Goal: Information Seeking & Learning: Learn about a topic

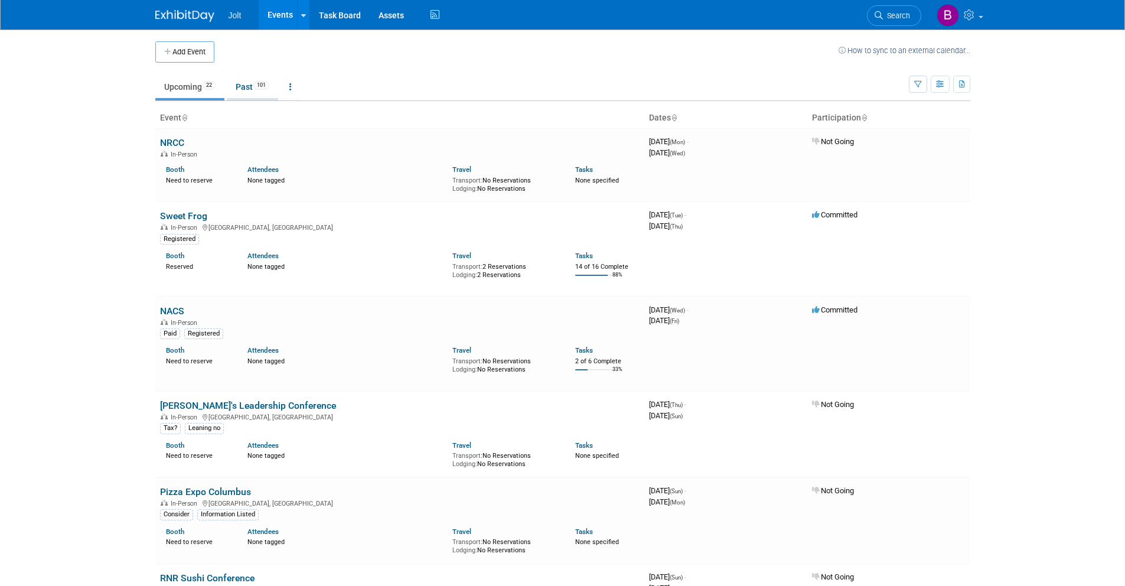
click at [238, 84] on link "Past 101" at bounding box center [252, 87] width 51 height 22
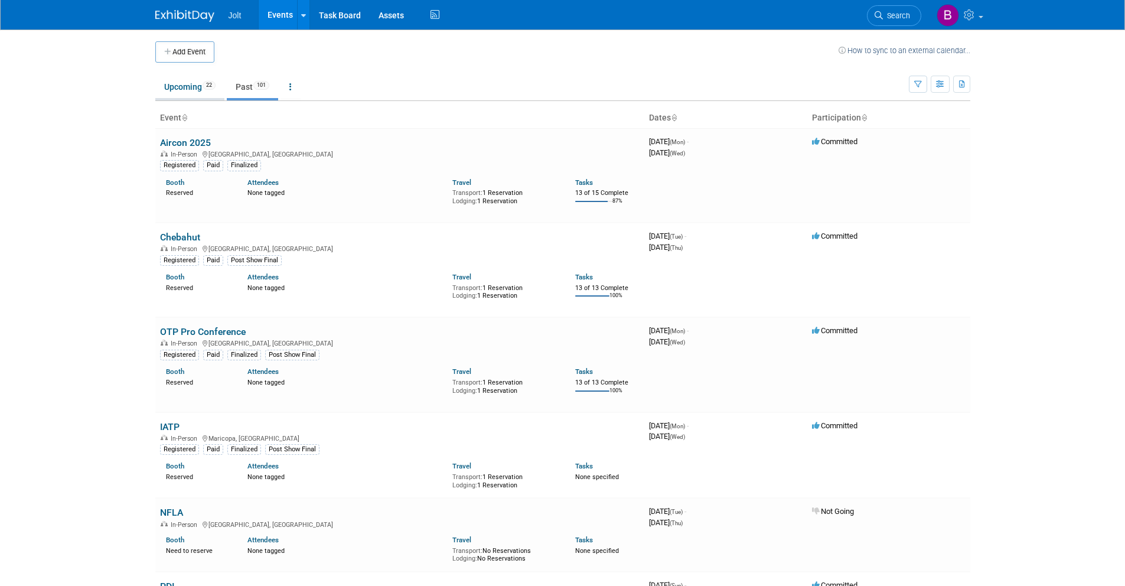
click at [201, 92] on link "Upcoming 22" at bounding box center [189, 87] width 69 height 22
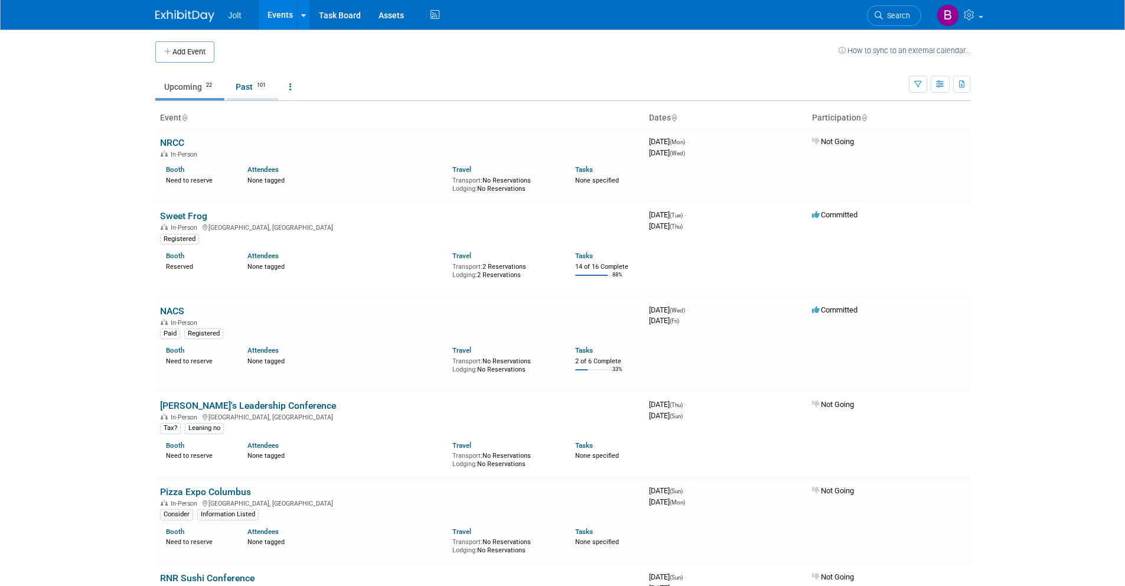
click at [242, 90] on link "Past 101" at bounding box center [252, 87] width 51 height 22
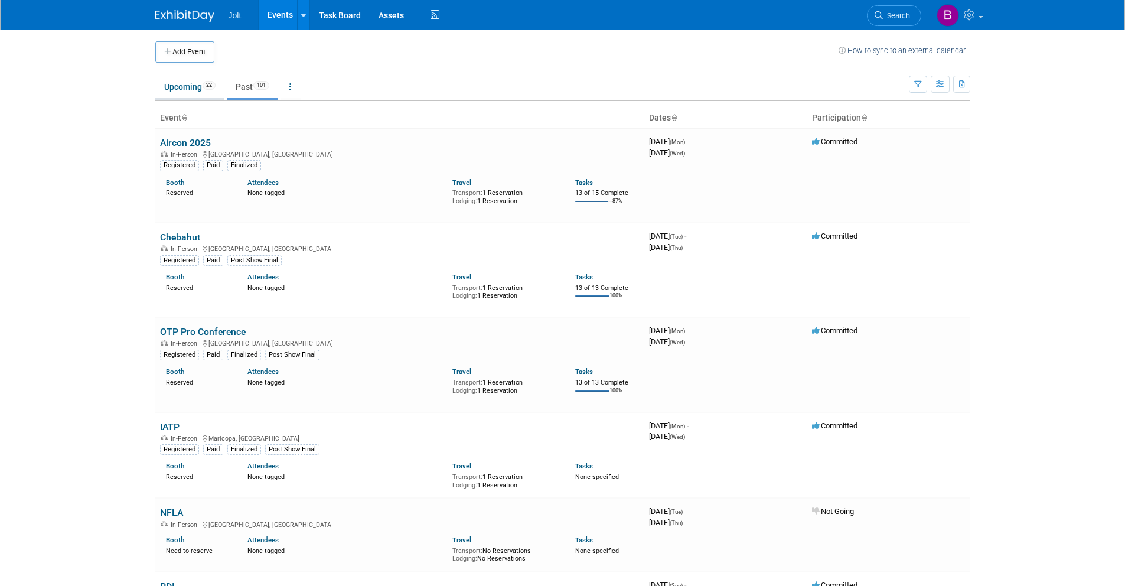
click at [188, 87] on link "Upcoming 22" at bounding box center [189, 87] width 69 height 22
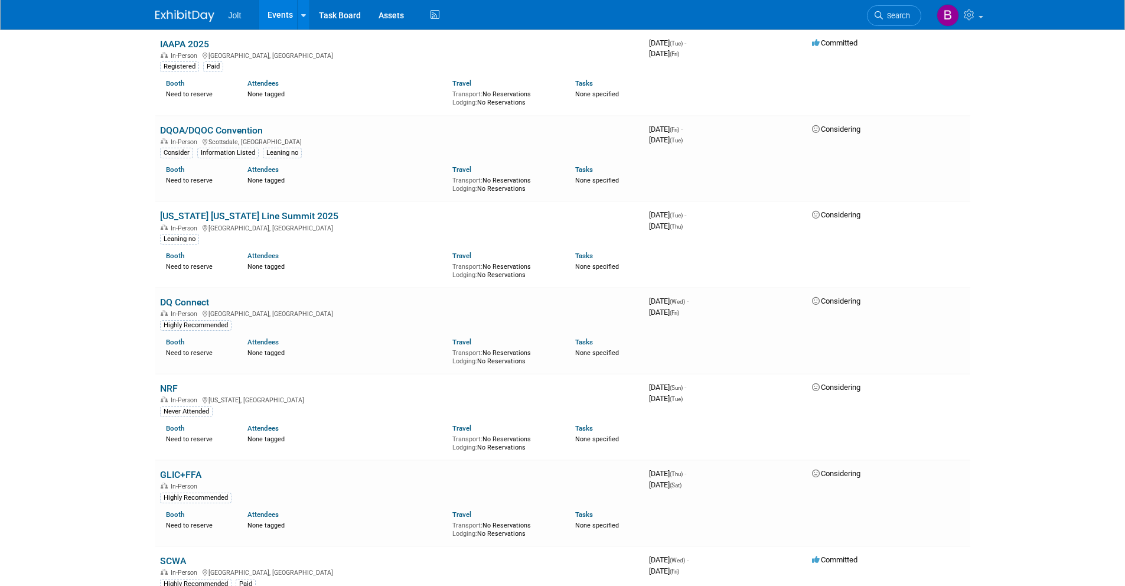
scroll to position [734, 0]
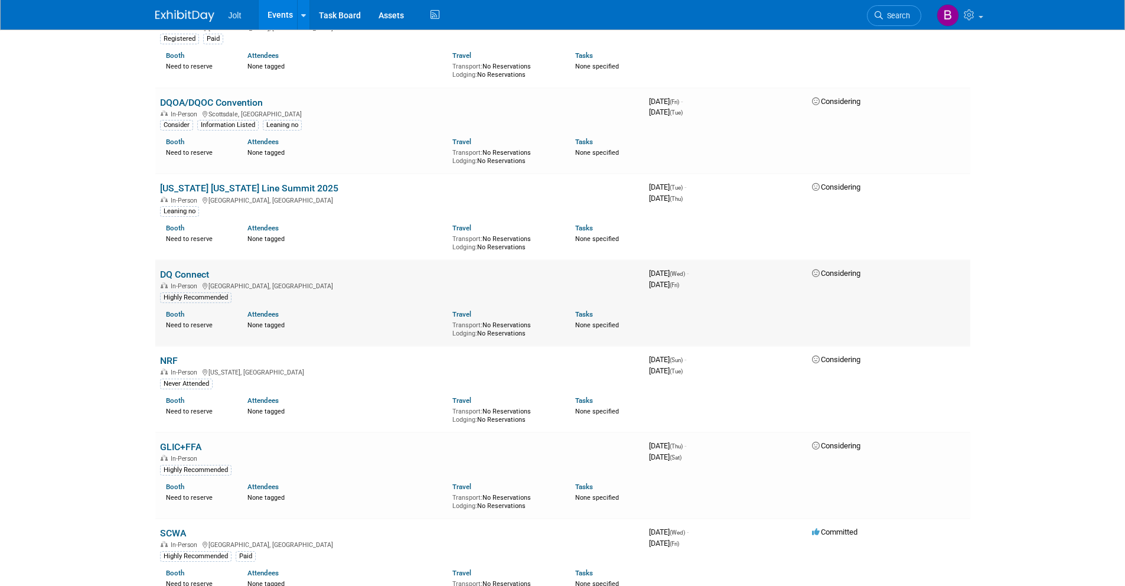
click at [201, 275] on link "DQ Connect" at bounding box center [184, 274] width 49 height 11
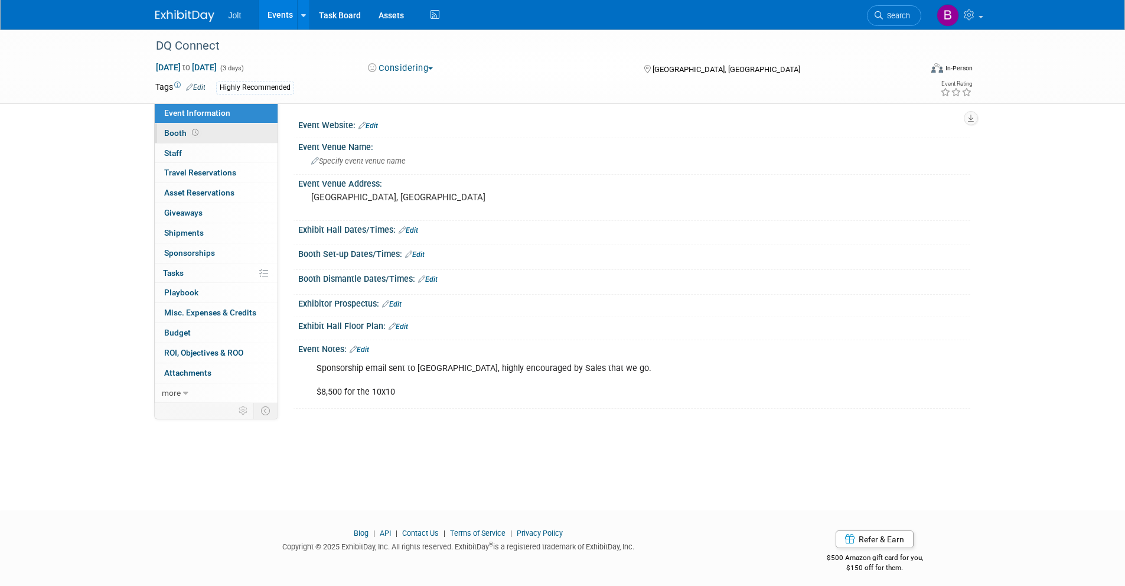
click at [206, 135] on link "Booth" at bounding box center [216, 132] width 123 height 19
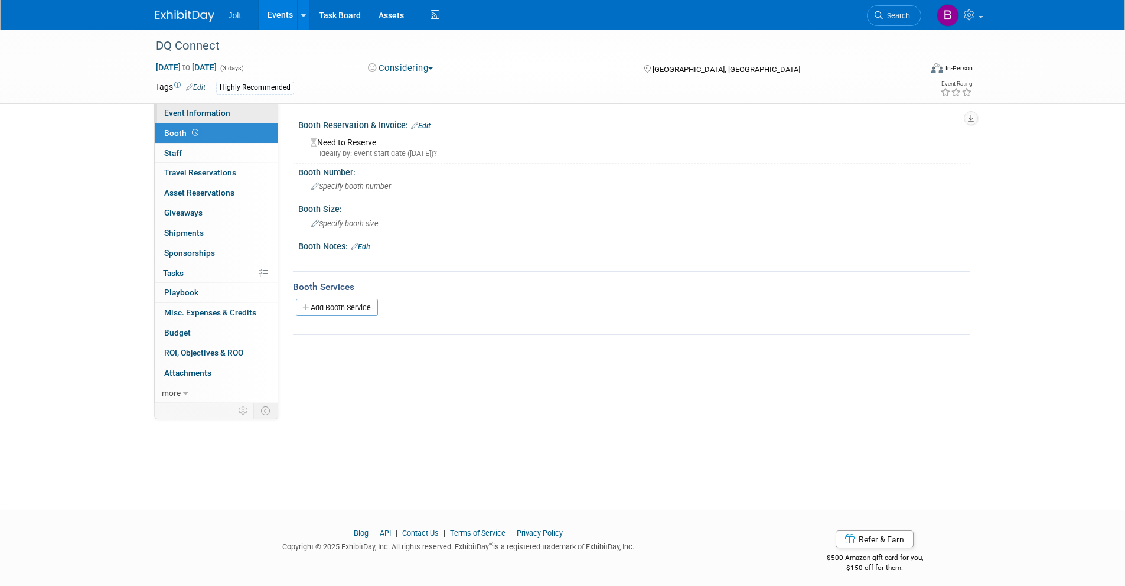
click at [207, 110] on span "Event Information" at bounding box center [197, 112] width 66 height 9
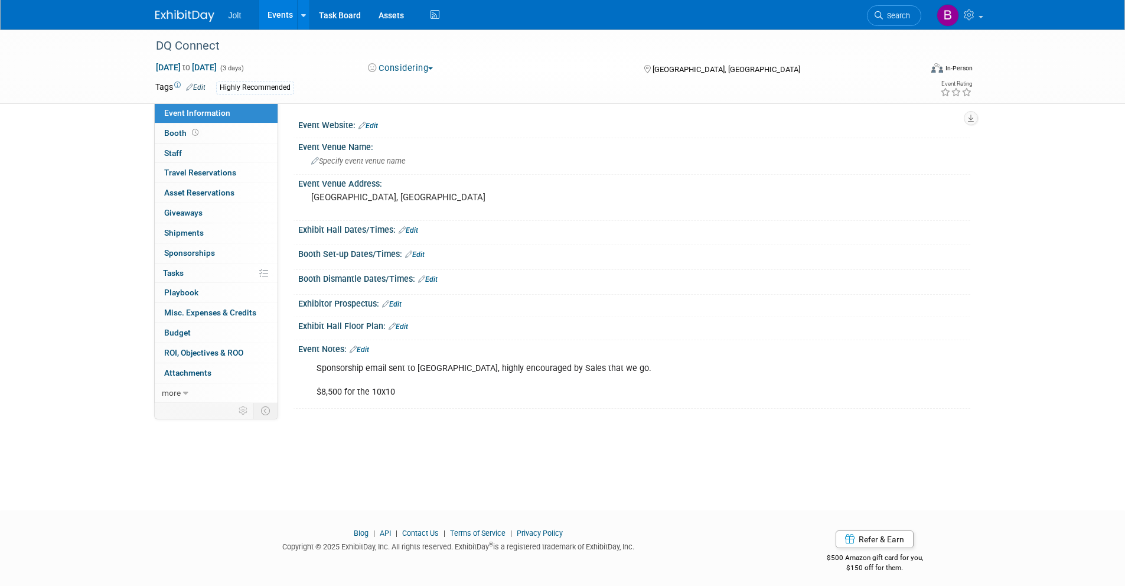
click at [195, 13] on img at bounding box center [184, 16] width 59 height 12
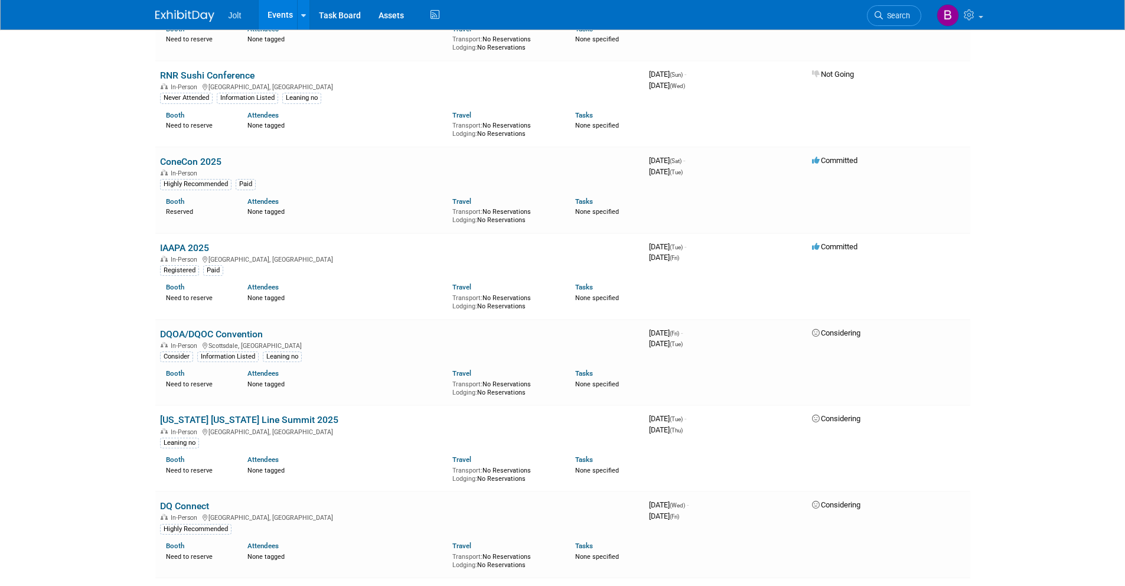
scroll to position [770, 0]
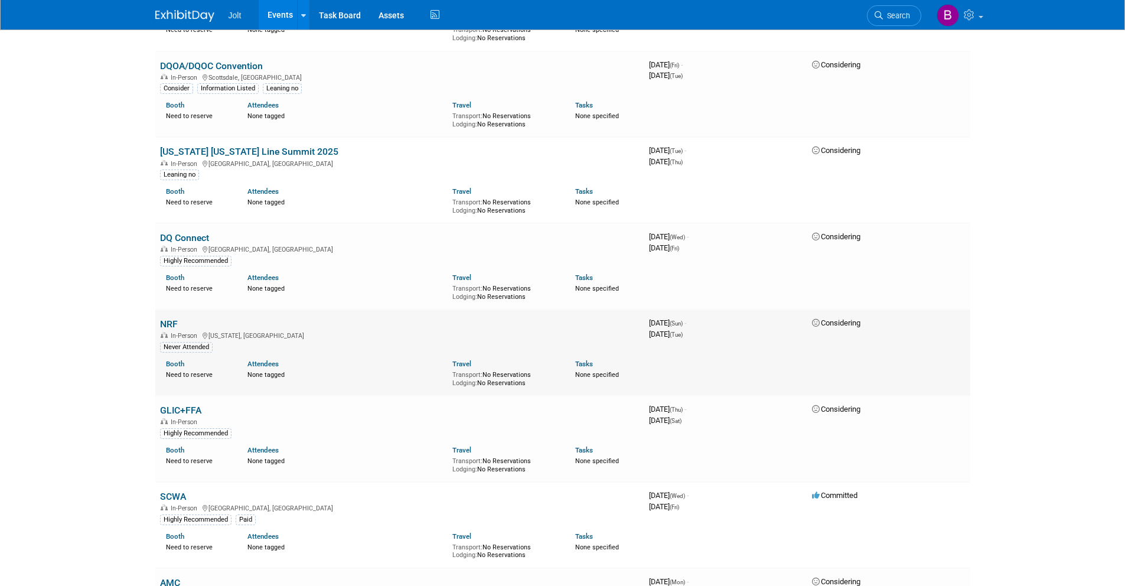
click at [173, 325] on link "NRF" at bounding box center [169, 323] width 18 height 11
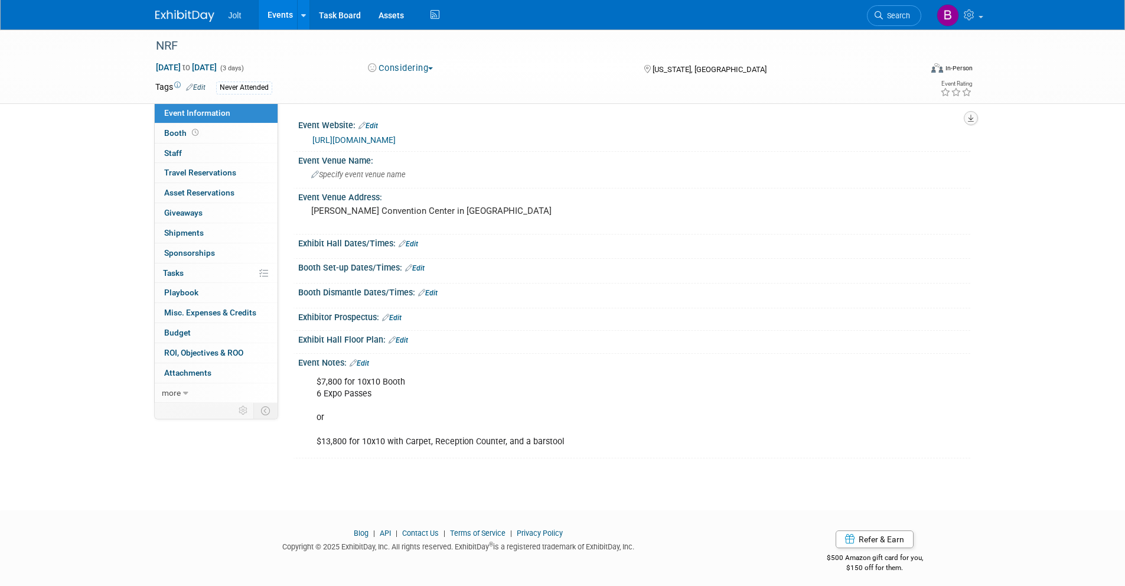
click at [973, 119] on icon "button" at bounding box center [970, 119] width 6 height 8
click at [908, 154] on link "Export tab to PDF" at bounding box center [918, 152] width 99 height 17
click at [76, 63] on div "NRF Jan 11, 2026 to Jan 13, 2026 (3 days) Jan 11, 2026 to Jan 13, 2026 Consider…" at bounding box center [562, 67] width 1125 height 74
click at [193, 12] on img at bounding box center [184, 16] width 59 height 12
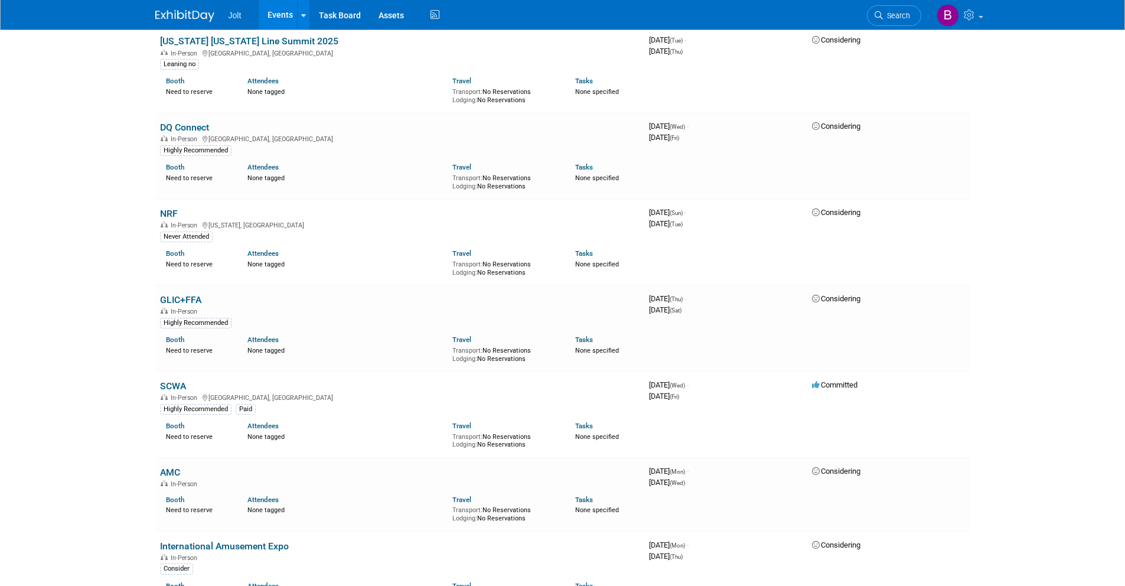
scroll to position [882, 0]
click at [198, 301] on link "GLIC+FFA" at bounding box center [180, 297] width 41 height 11
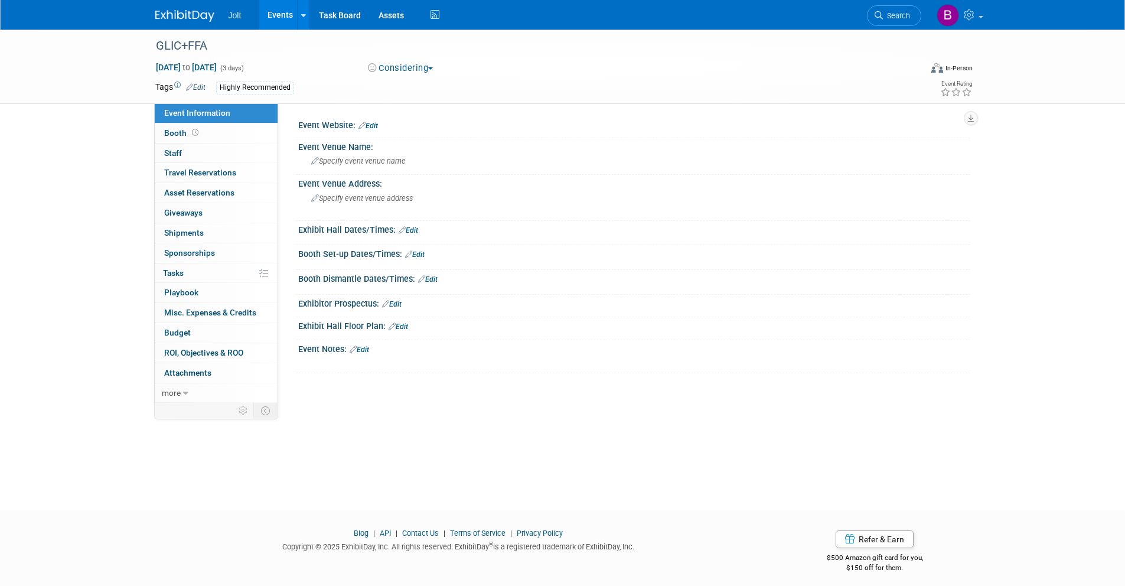
click at [188, 14] on img at bounding box center [184, 16] width 59 height 12
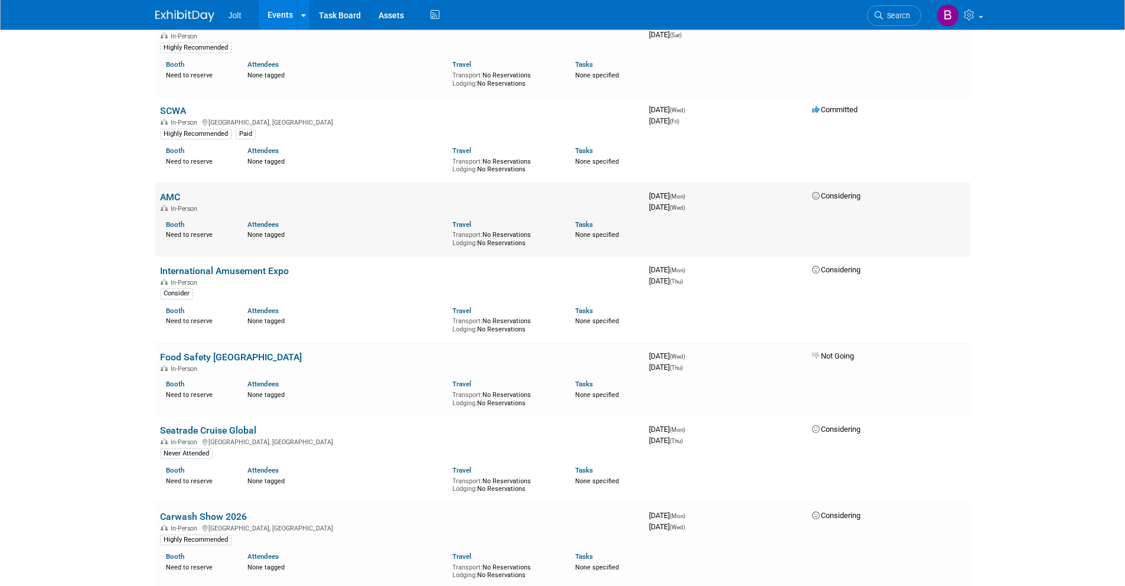
scroll to position [1172, 0]
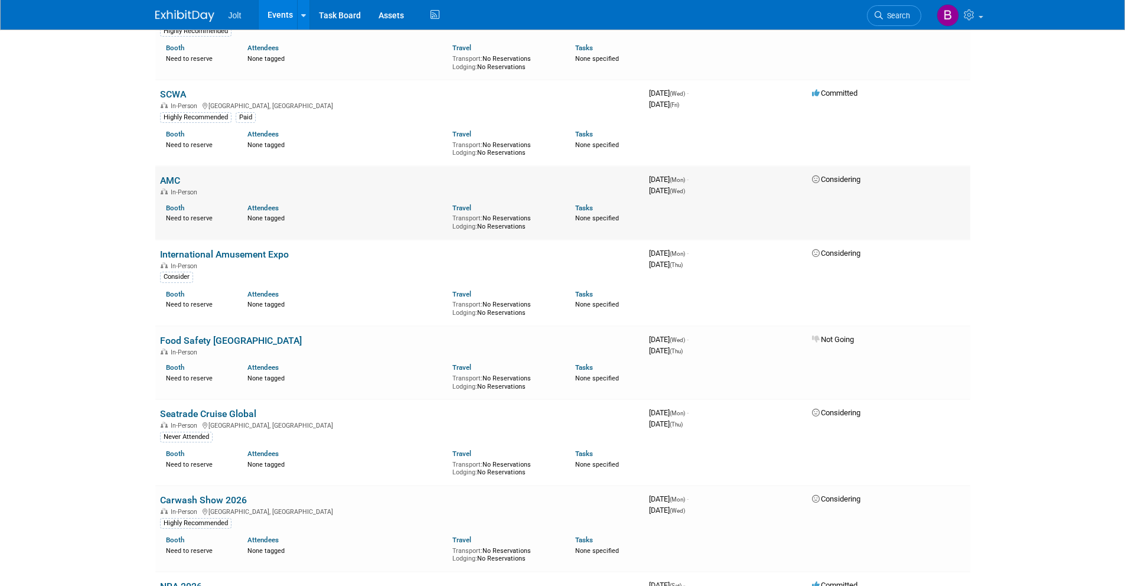
click at [177, 181] on link "AMC" at bounding box center [170, 180] width 20 height 11
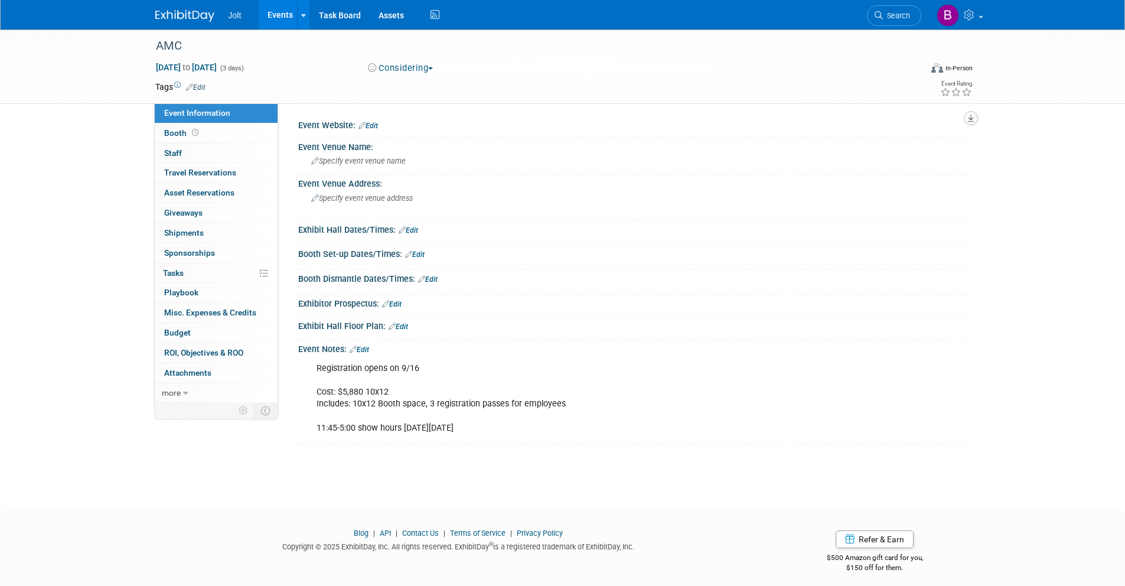
click at [973, 118] on button "button" at bounding box center [970, 118] width 14 height 14
click at [920, 155] on link "Export tab to PDF" at bounding box center [918, 152] width 99 height 17
click at [169, 16] on img at bounding box center [184, 16] width 59 height 12
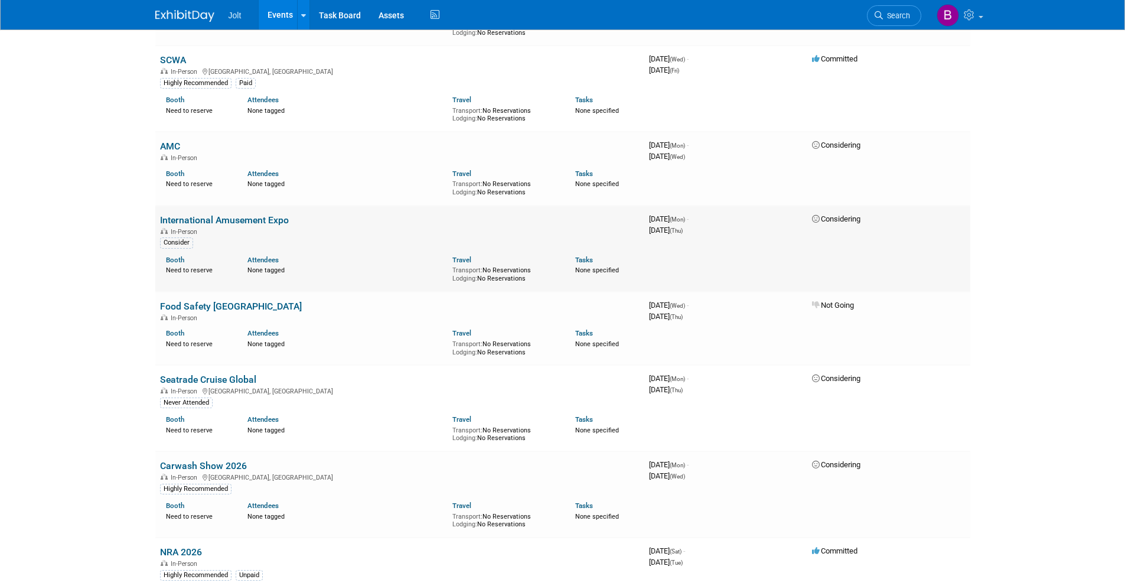
scroll to position [1150, 0]
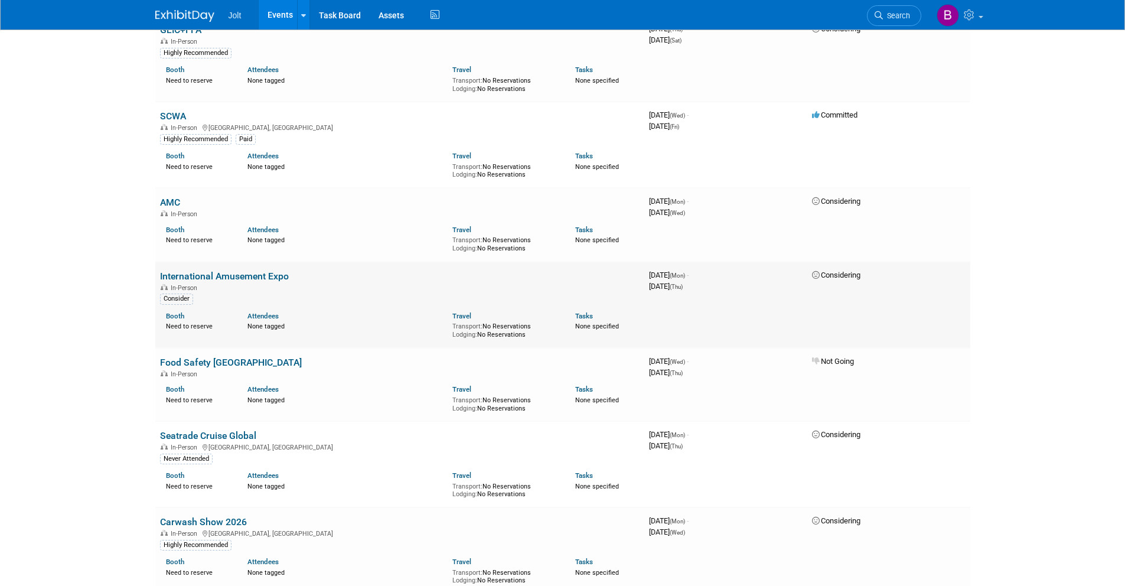
click at [266, 277] on link "International Amusement Expo" at bounding box center [224, 275] width 129 height 11
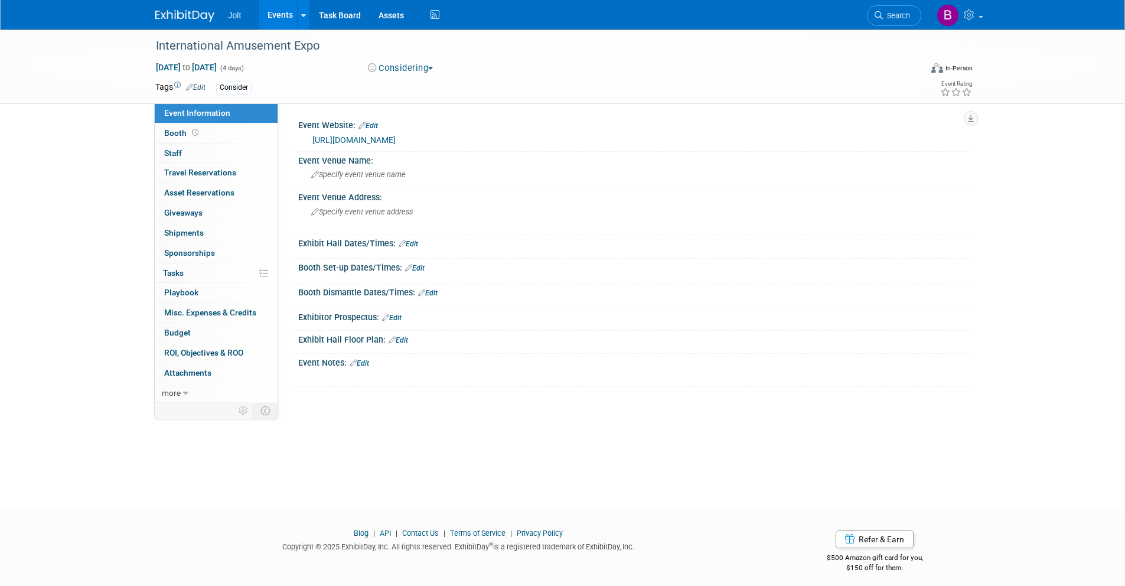
click at [395, 139] on link "https://www.amusementexpo.org/2026/Public/Content.aspx?ID=1046&sortMenu=103000" at bounding box center [353, 139] width 83 height 9
click at [185, 14] on img at bounding box center [184, 16] width 59 height 12
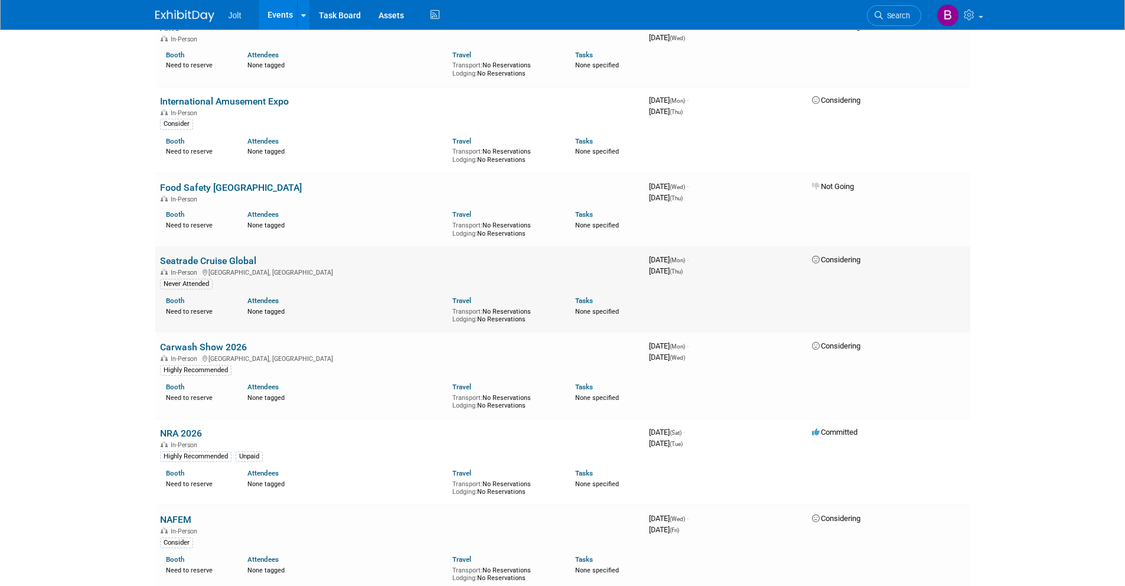
scroll to position [1379, 0]
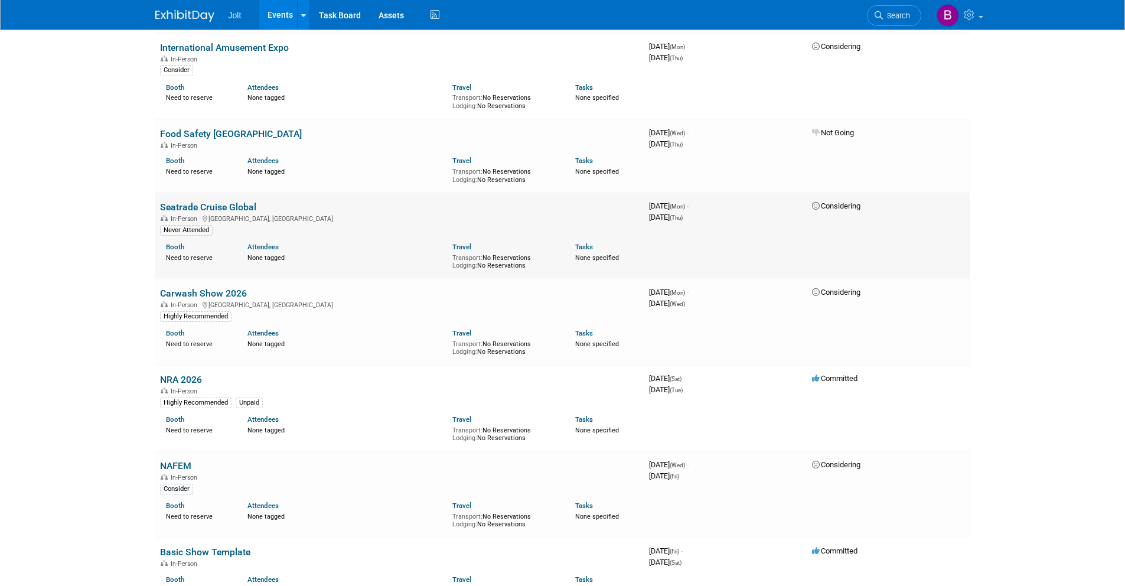
click at [242, 207] on link "Seatrade Cruise Global" at bounding box center [208, 206] width 96 height 11
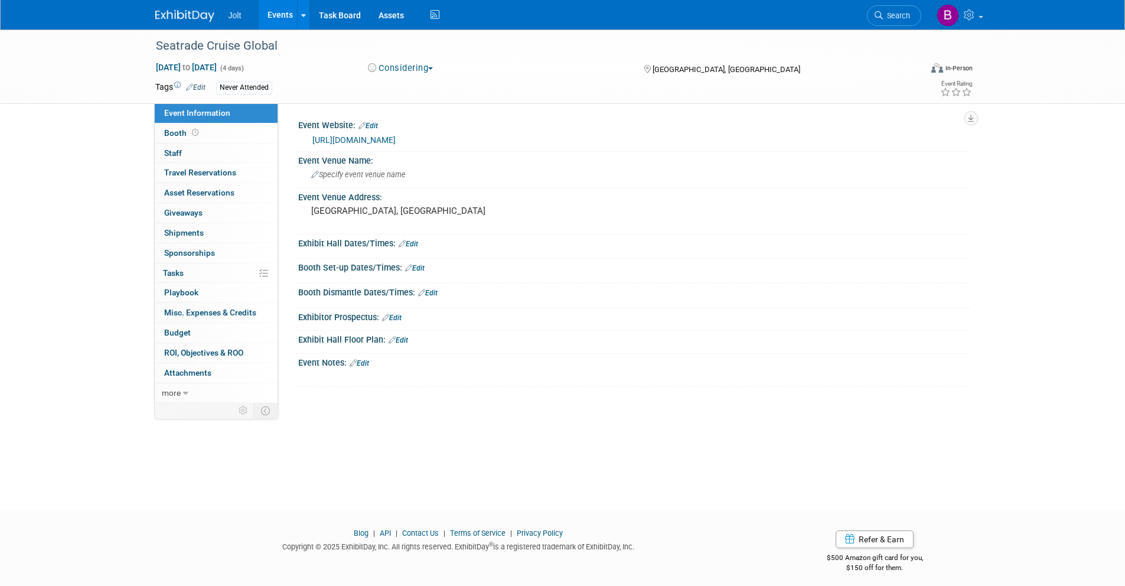
click at [395, 142] on link "[URL][DOMAIN_NAME]" at bounding box center [353, 139] width 83 height 9
click at [172, 14] on img at bounding box center [184, 16] width 59 height 12
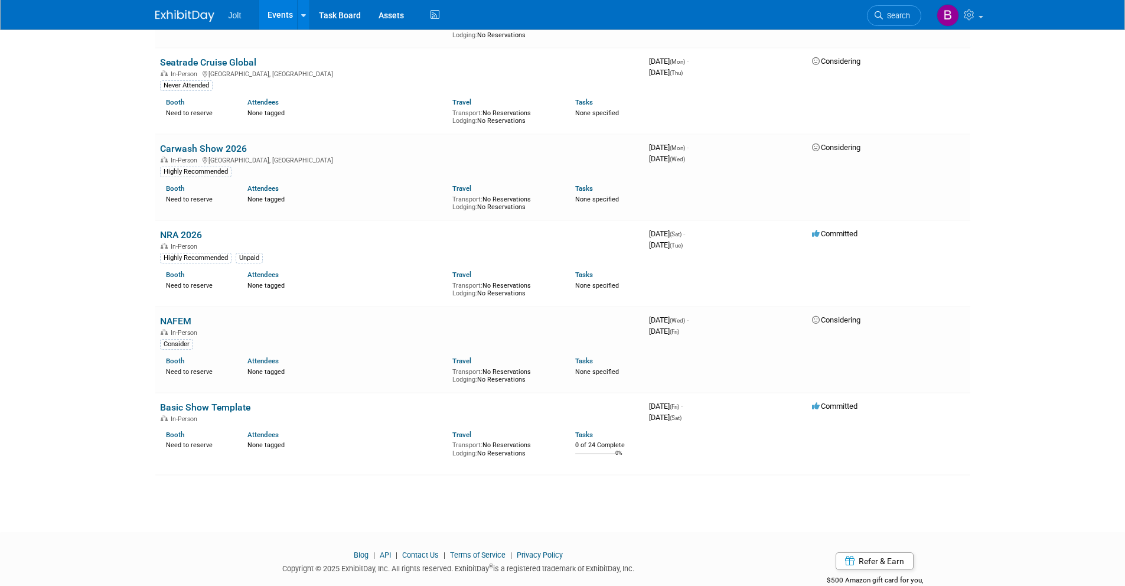
scroll to position [1524, 0]
click at [203, 149] on link "Carwash Show 2026" at bounding box center [203, 147] width 87 height 11
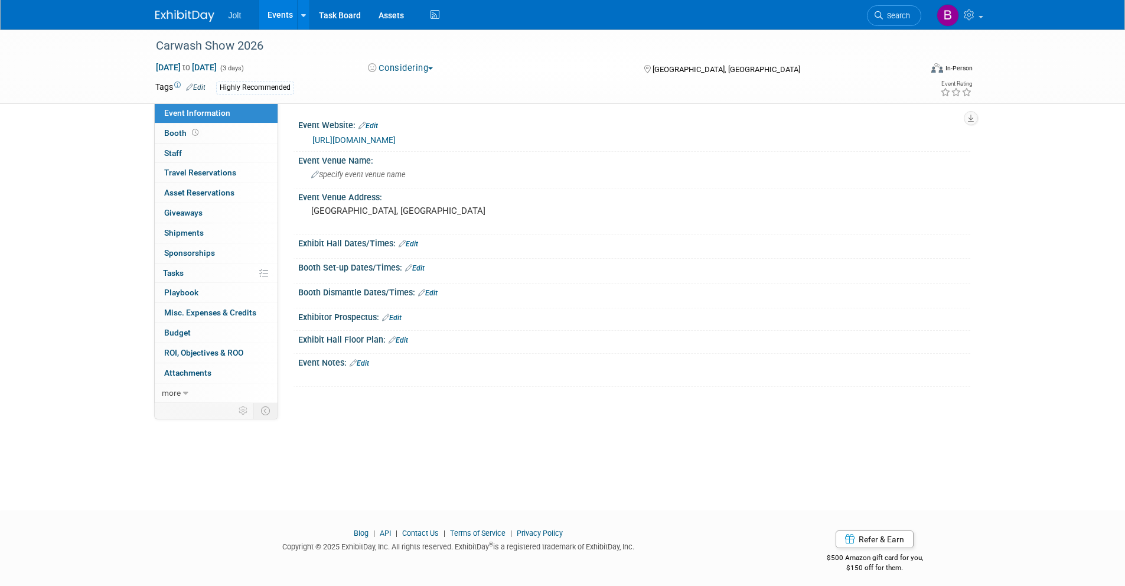
click at [370, 144] on link "https://thecarwashshow.com/" at bounding box center [353, 139] width 83 height 9
click at [181, 19] on img at bounding box center [184, 16] width 59 height 12
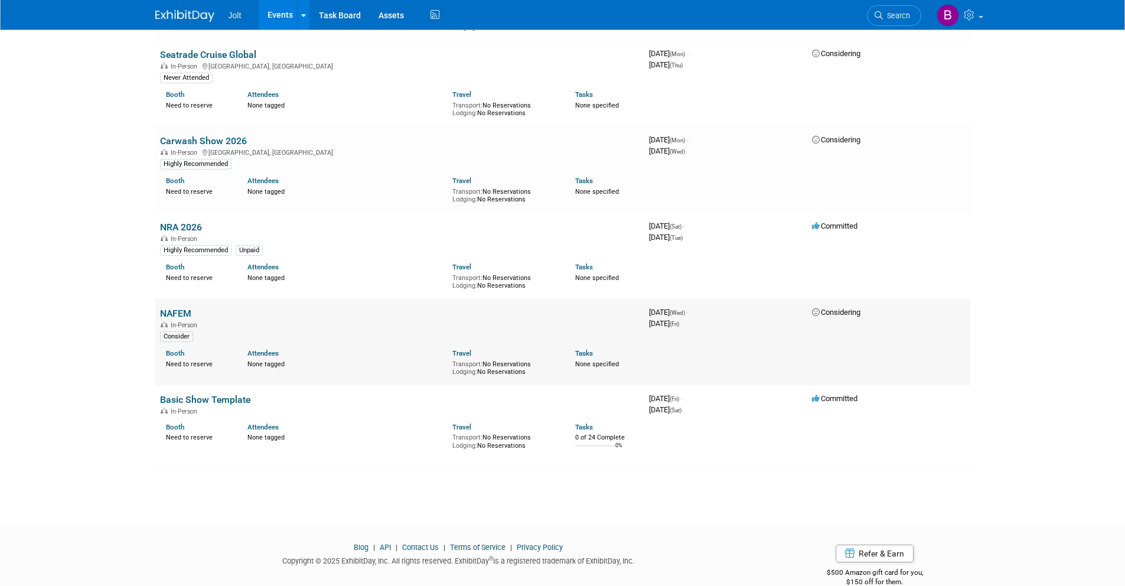
scroll to position [1552, 0]
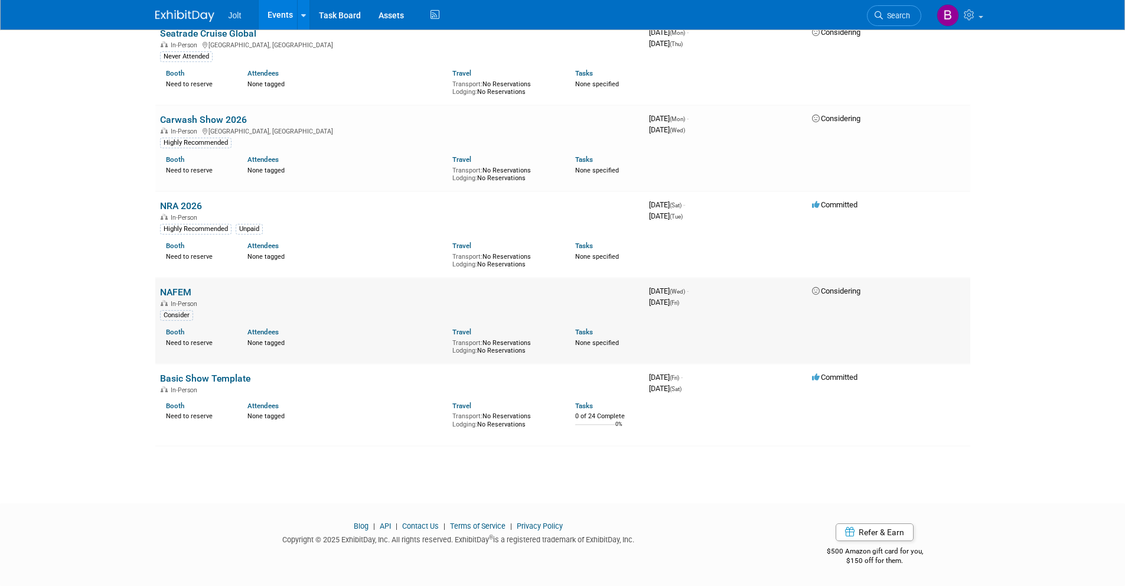
click at [172, 291] on link "NAFEM" at bounding box center [175, 291] width 31 height 11
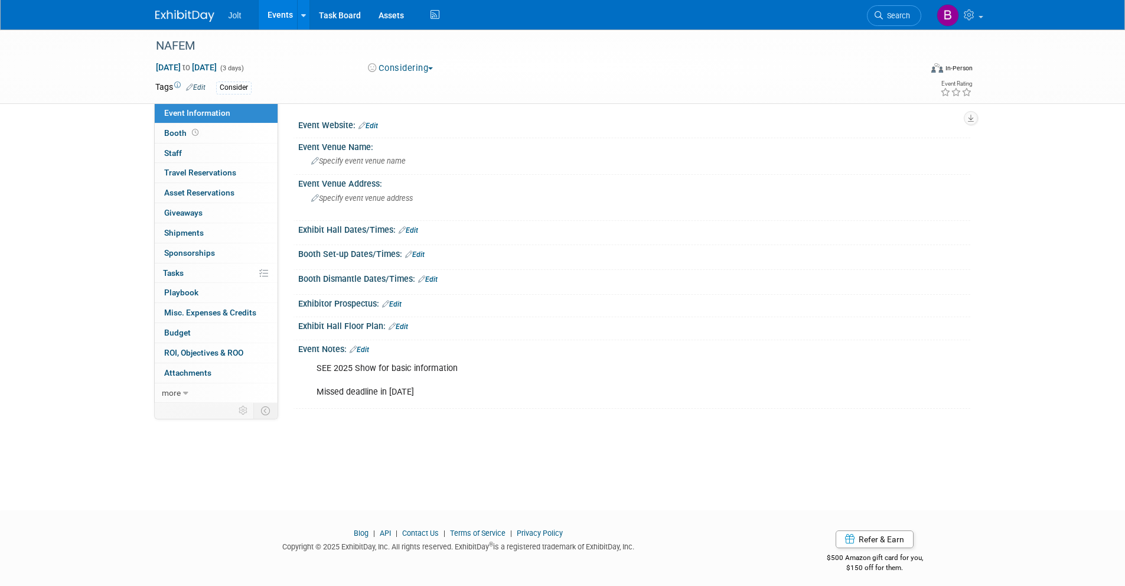
click at [188, 18] on img at bounding box center [184, 16] width 59 height 12
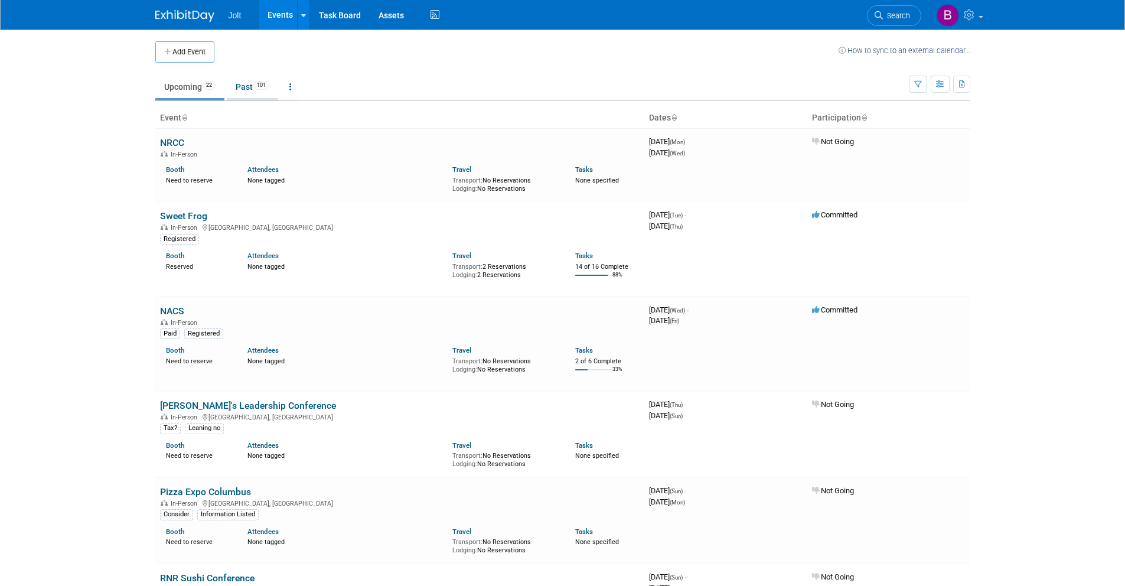
click at [251, 85] on link "Past 101" at bounding box center [252, 87] width 51 height 22
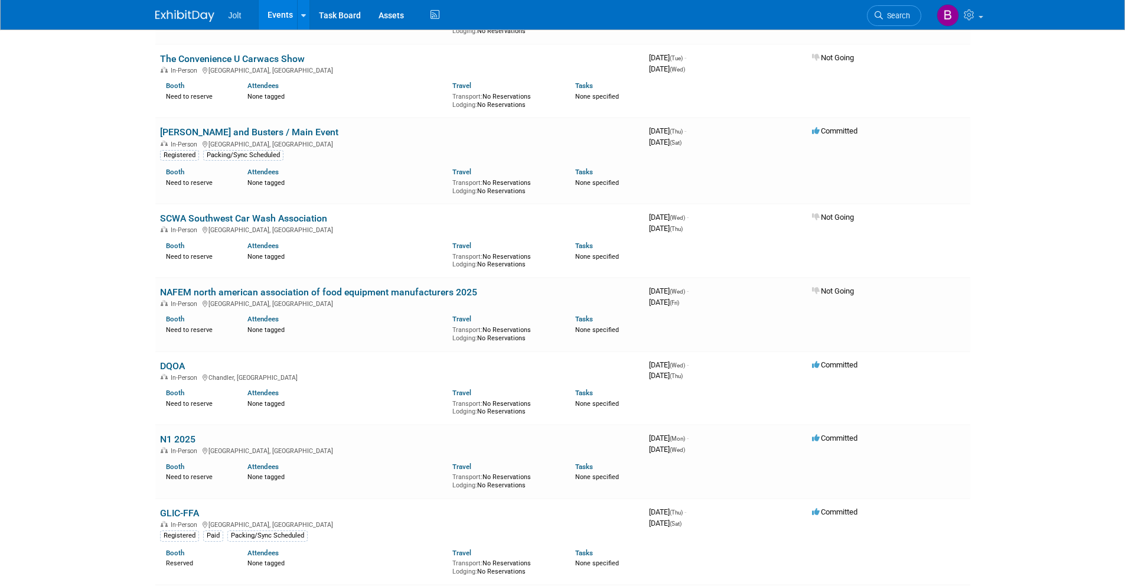
scroll to position [2637, 0]
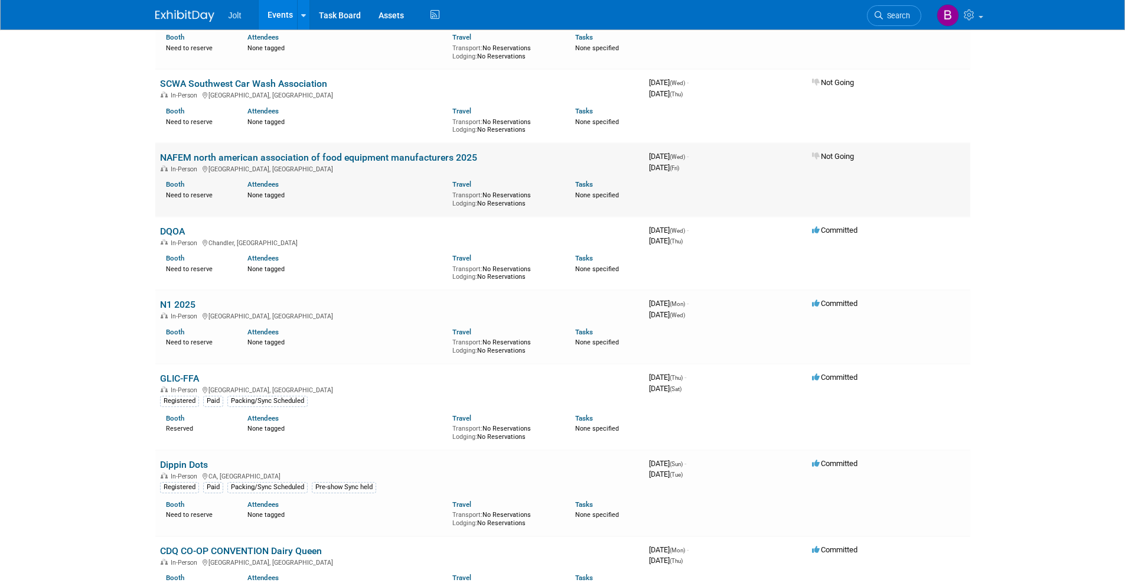
click at [354, 154] on link "NAFEM north american association of food equipment manufacturers 2025" at bounding box center [318, 157] width 317 height 11
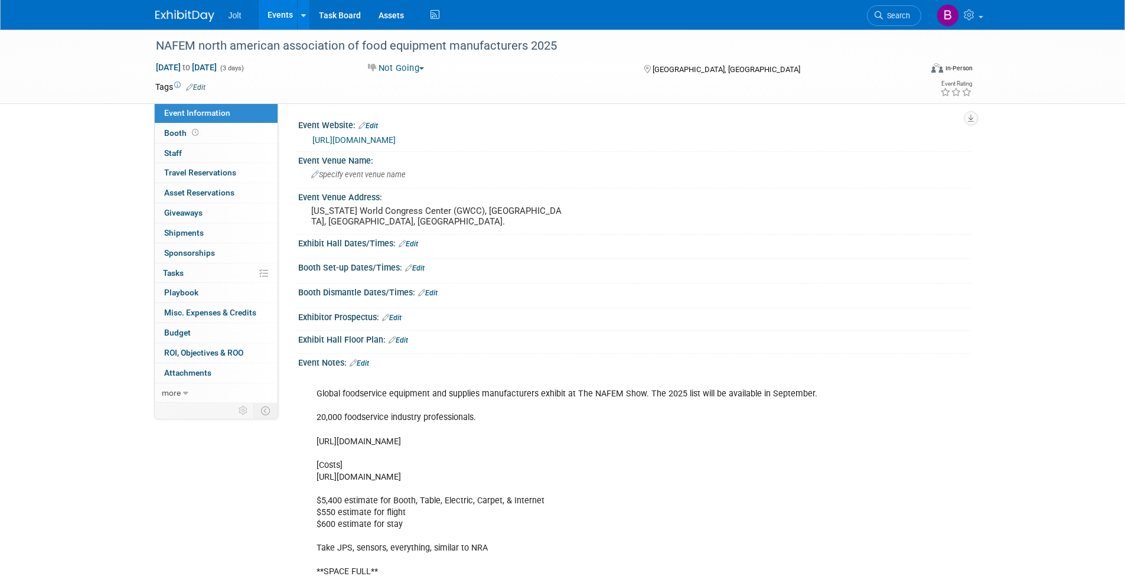
click at [395, 139] on link "https://www.thenafemshow.org/" at bounding box center [353, 139] width 83 height 9
click at [975, 117] on button "button" at bounding box center [970, 118] width 14 height 14
click at [927, 148] on link "Export tab to PDF" at bounding box center [918, 152] width 99 height 17
click at [191, 17] on img at bounding box center [184, 16] width 59 height 12
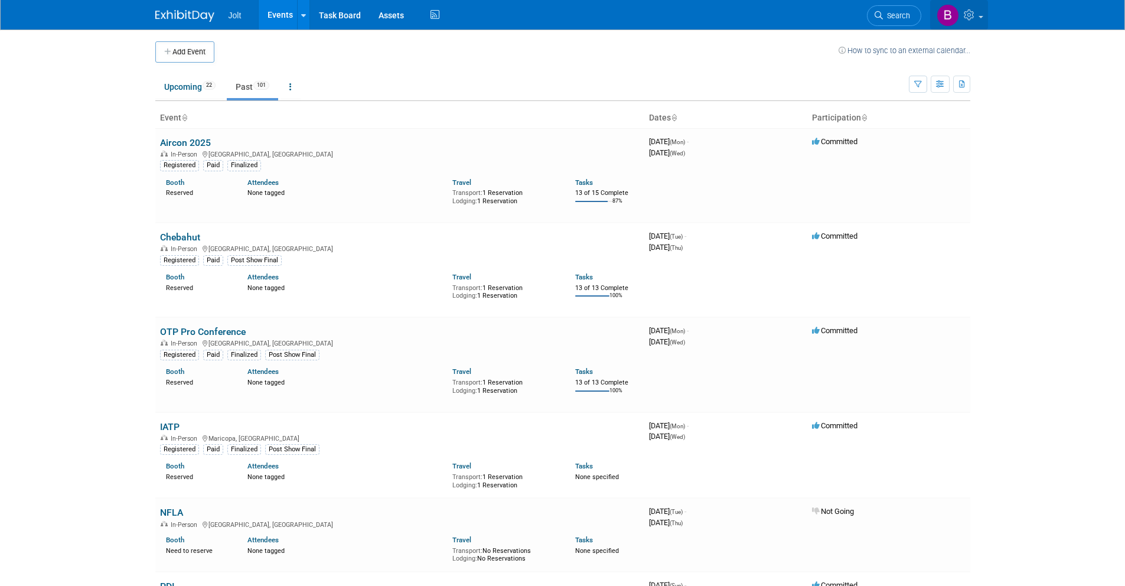
click at [963, 18] on icon at bounding box center [970, 14] width 14 height 11
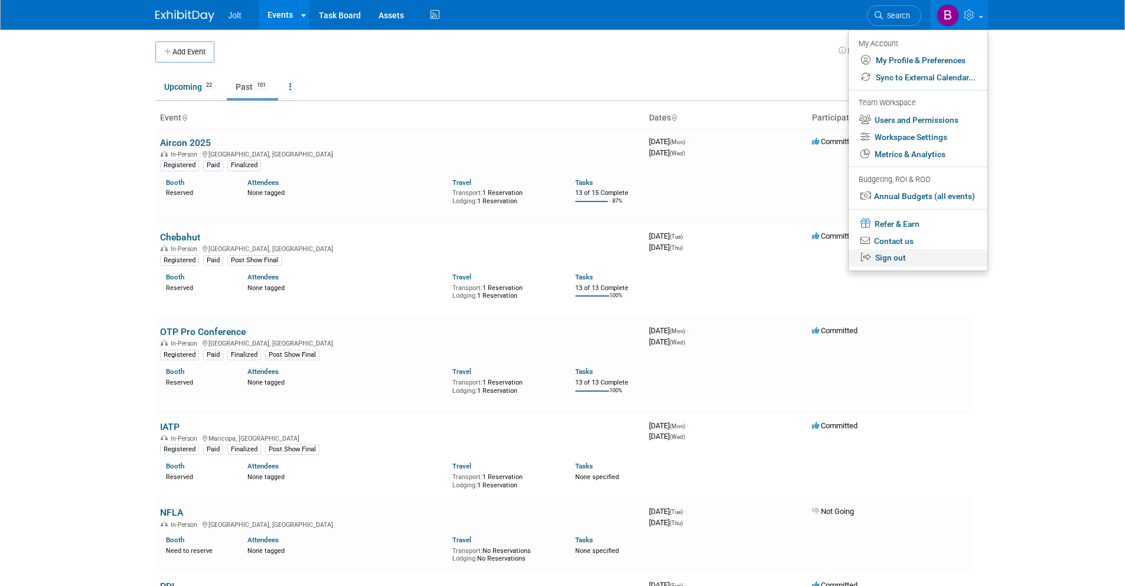
click at [896, 261] on link "Sign out" at bounding box center [917, 257] width 139 height 17
